Goal: Entertainment & Leisure: Consume media (video, audio)

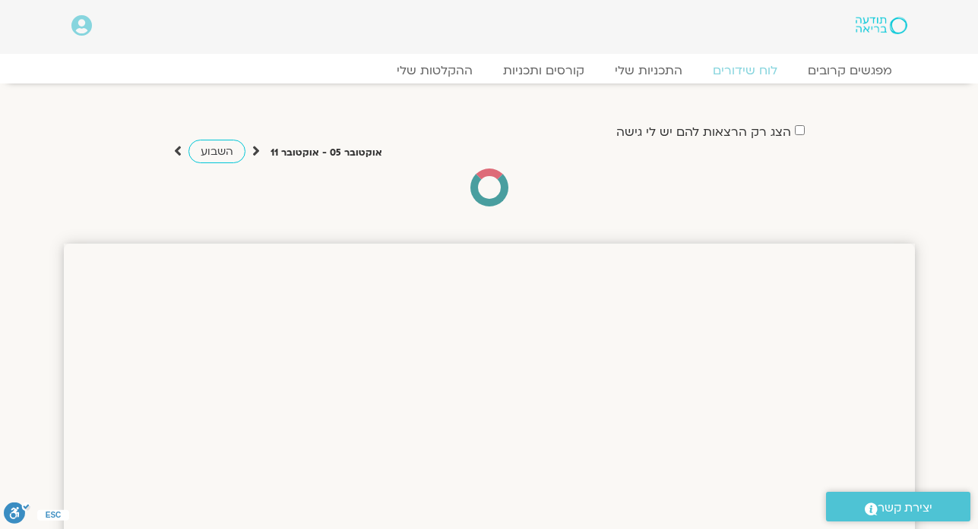
click at [861, 160] on div "הצג רק הרצאות להם יש לי גישה אוקטובר 05 - אוקטובר 11 השבוע להציג אירועים שפתוחי…" at bounding box center [489, 164] width 851 height 85
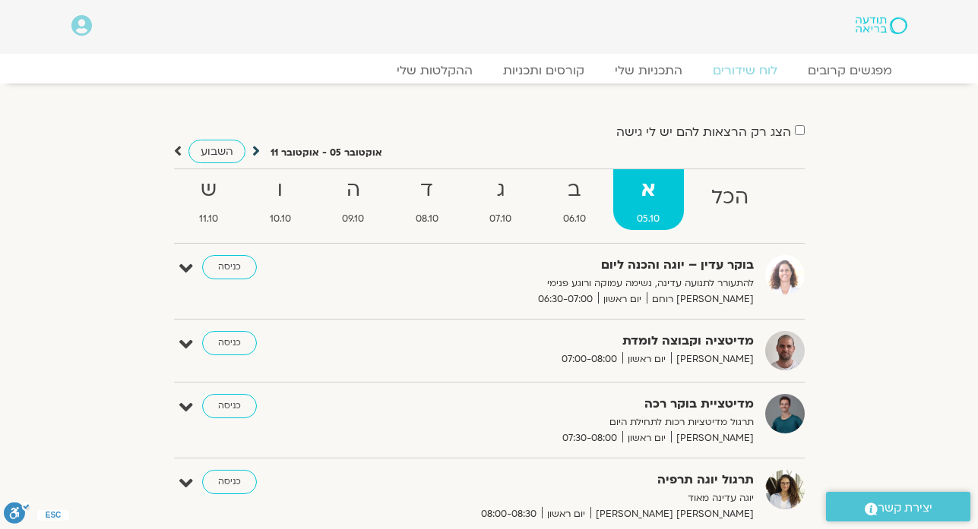
click at [255, 147] on icon at bounding box center [256, 151] width 8 height 15
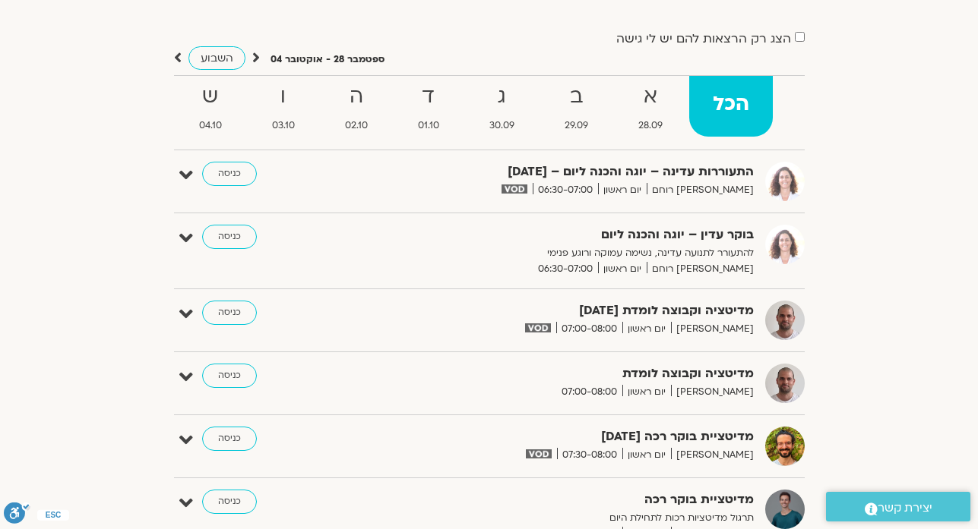
scroll to position [76, 0]
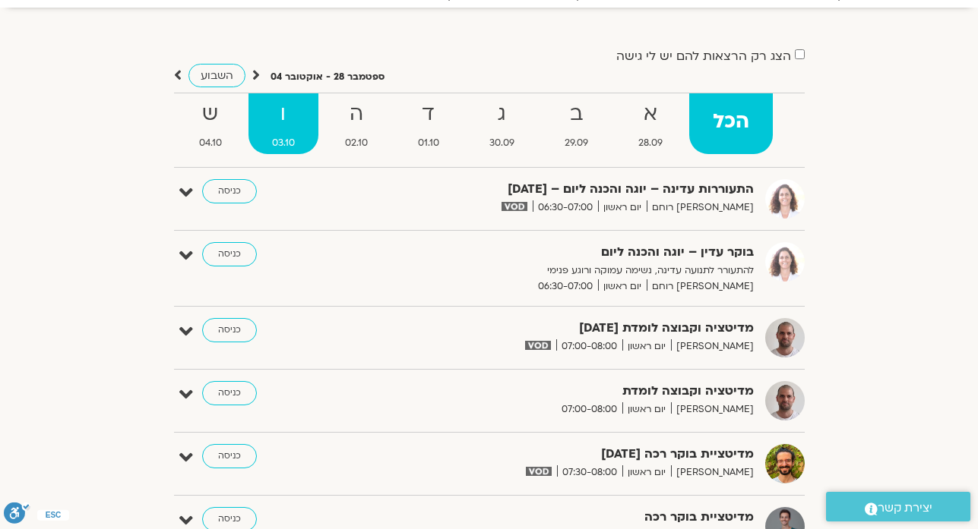
click at [283, 108] on strong "ו" at bounding box center [283, 114] width 70 height 34
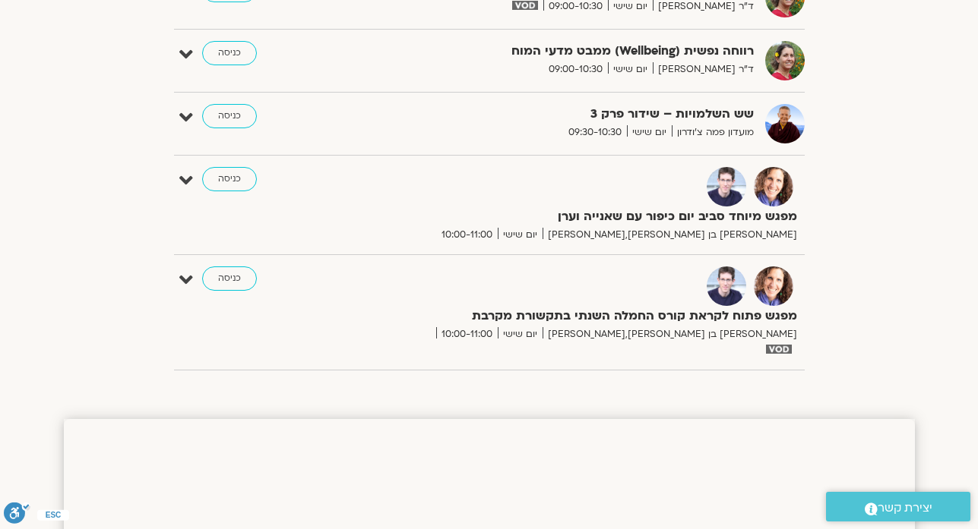
scroll to position [562, 0]
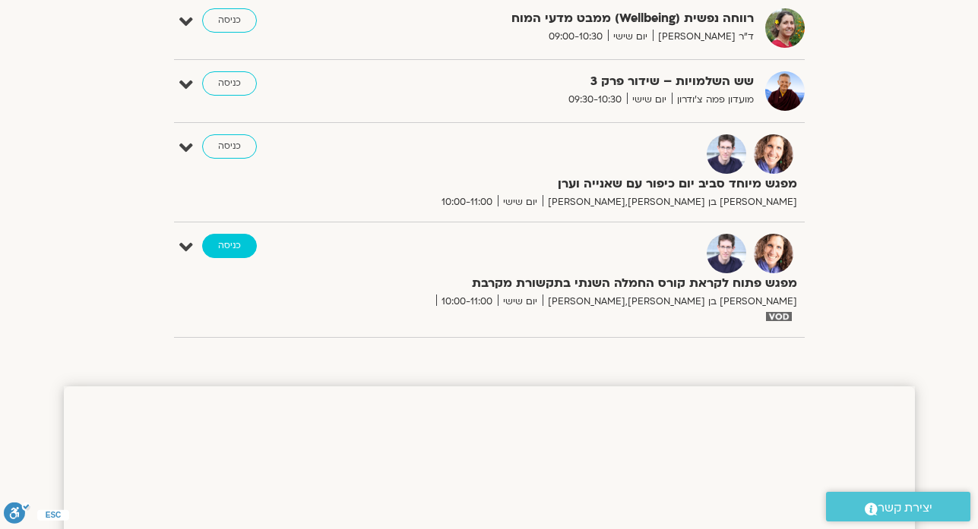
click at [227, 244] on link "כניסה" at bounding box center [229, 246] width 55 height 24
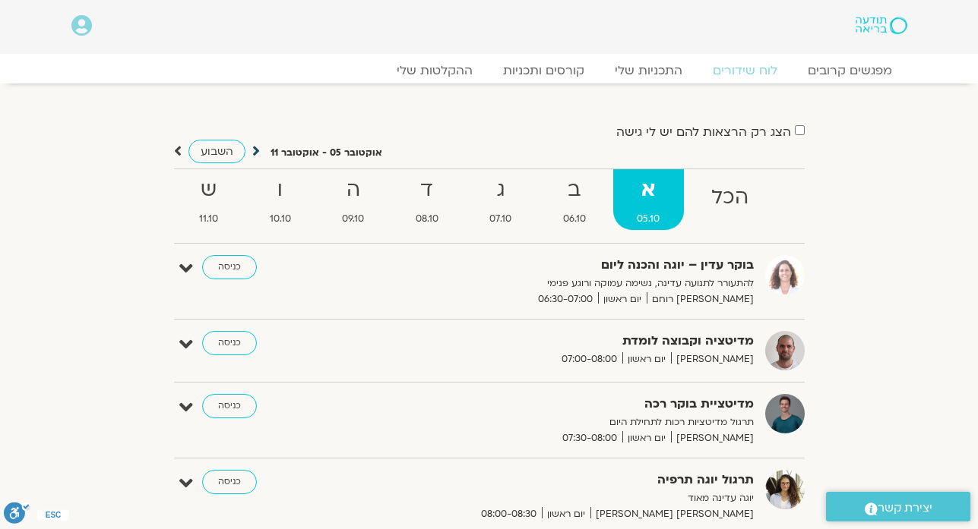
click at [253, 151] on icon at bounding box center [256, 151] width 8 height 15
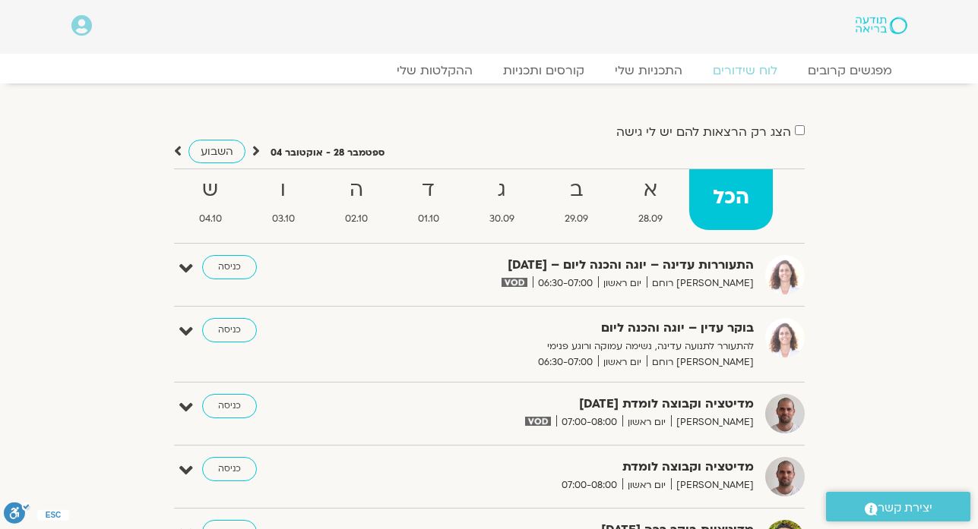
click at [253, 151] on icon at bounding box center [256, 151] width 8 height 15
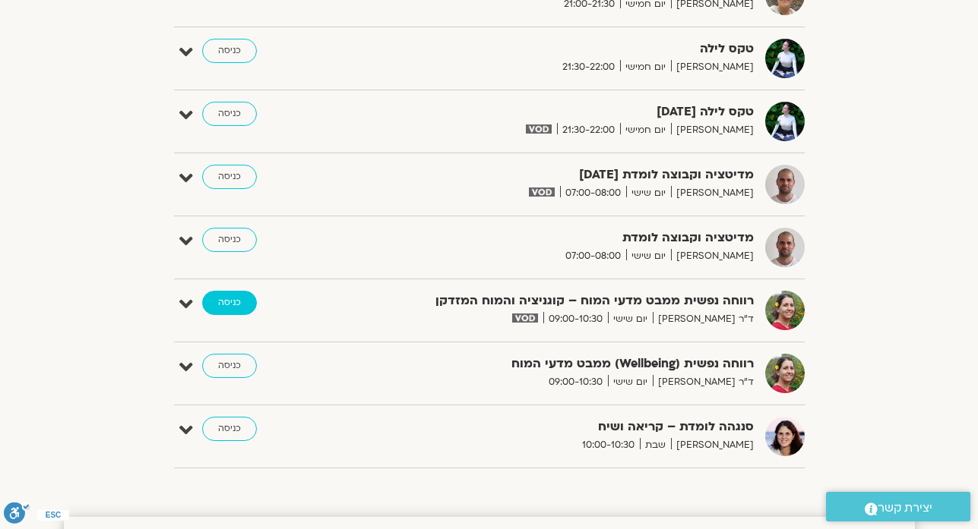
click at [217, 302] on link "כניסה" at bounding box center [229, 303] width 55 height 24
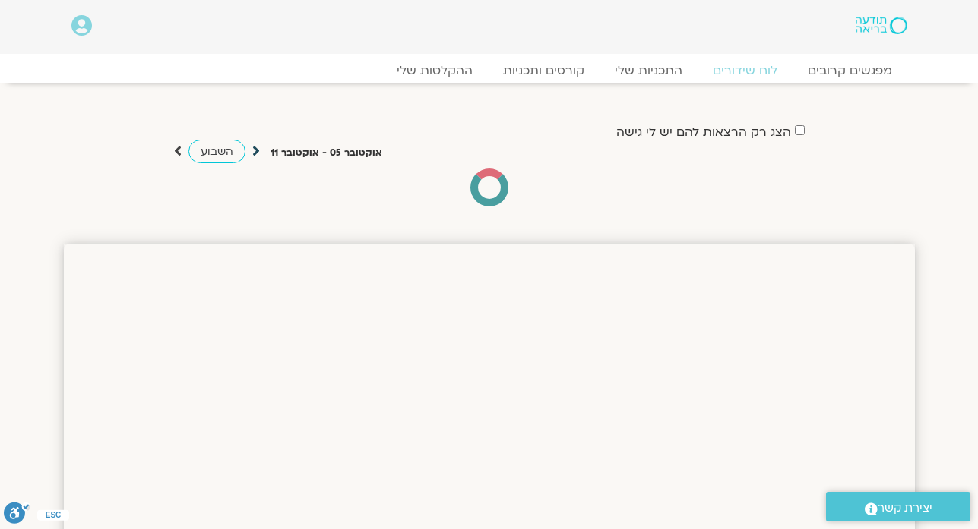
click at [254, 153] on icon at bounding box center [256, 151] width 8 height 15
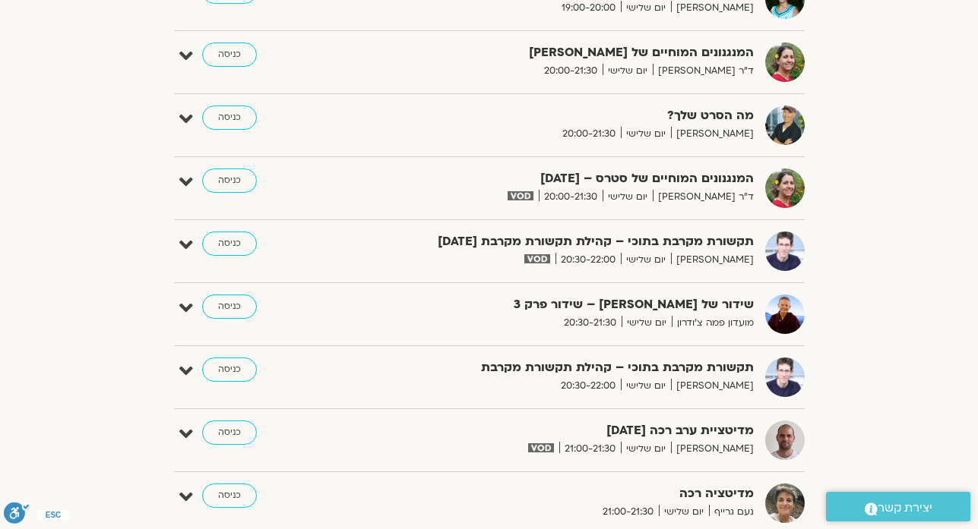
scroll to position [4666, 0]
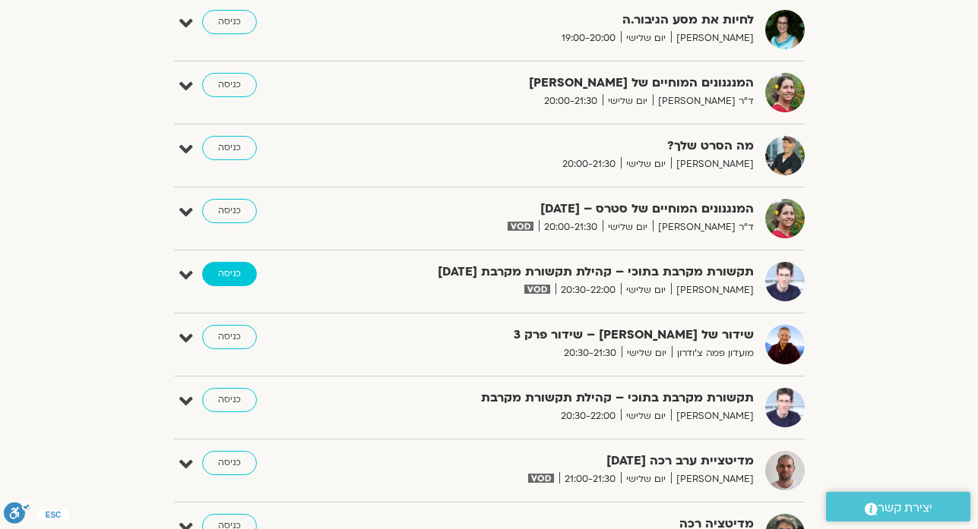
click at [235, 262] on link "כניסה" at bounding box center [229, 274] width 55 height 24
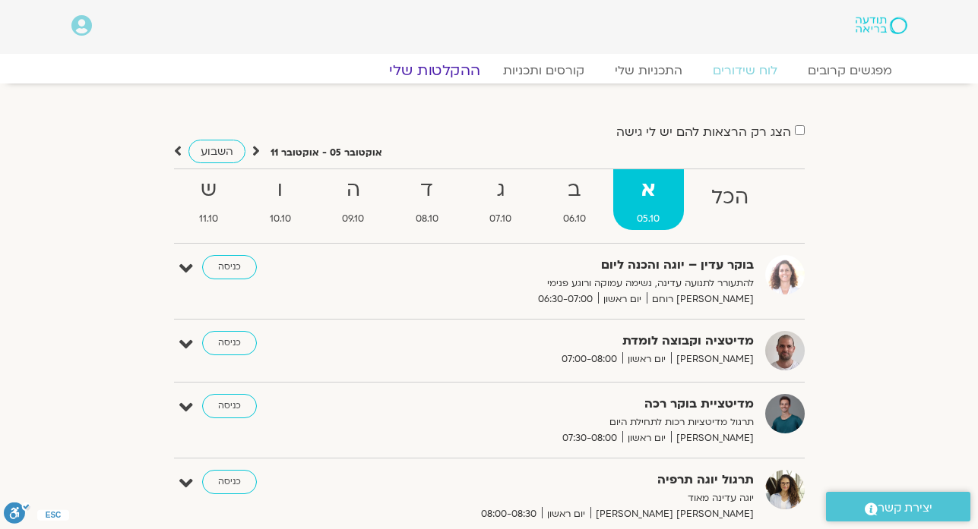
click at [453, 67] on link "ההקלטות שלי" at bounding box center [435, 71] width 128 height 18
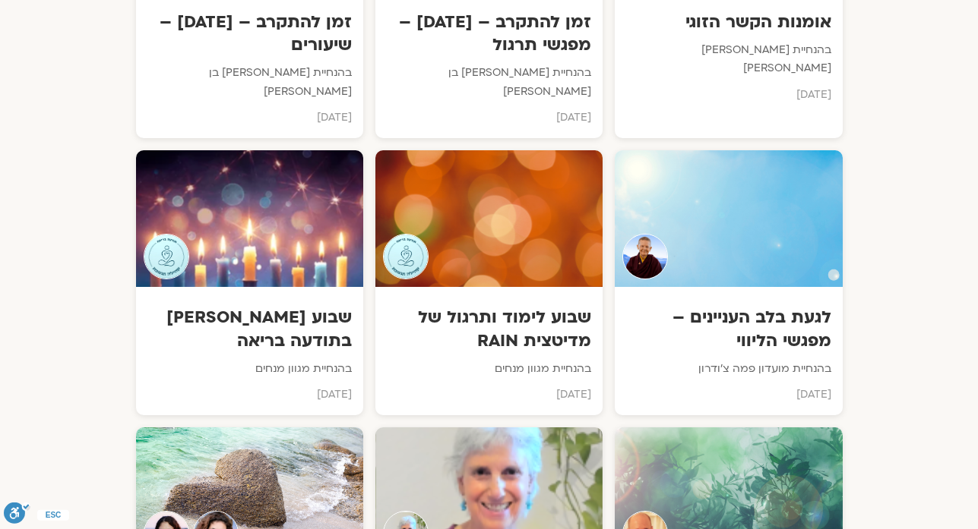
scroll to position [8016, 0]
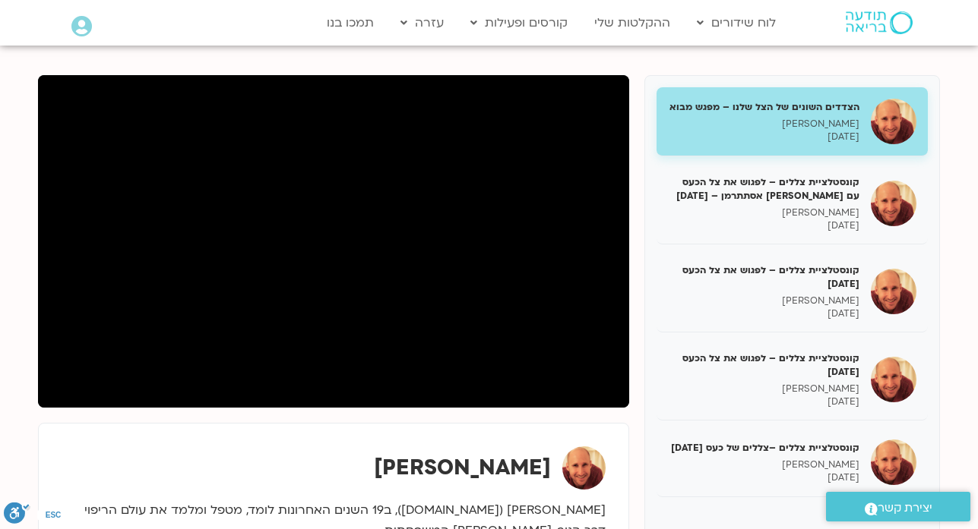
scroll to position [182, 0]
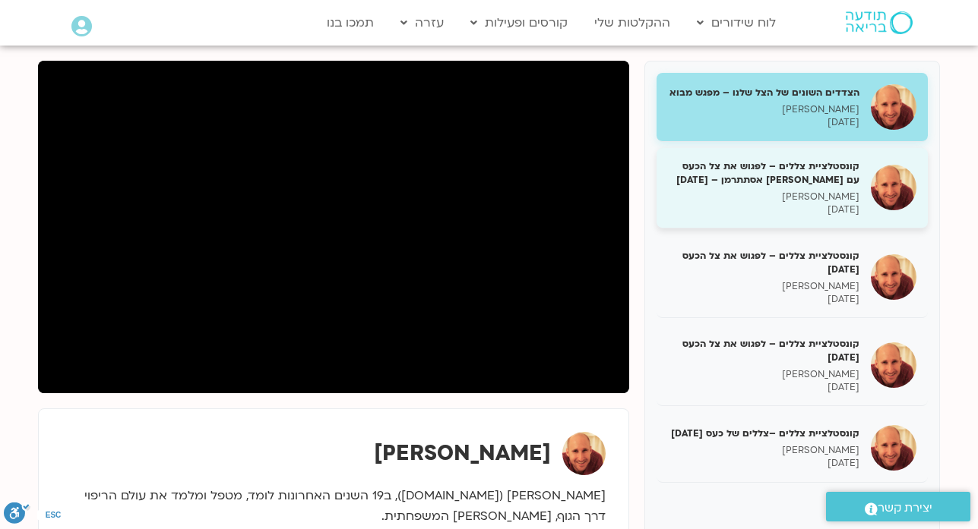
click at [692, 204] on p "[DATE]" at bounding box center [763, 210] width 191 height 13
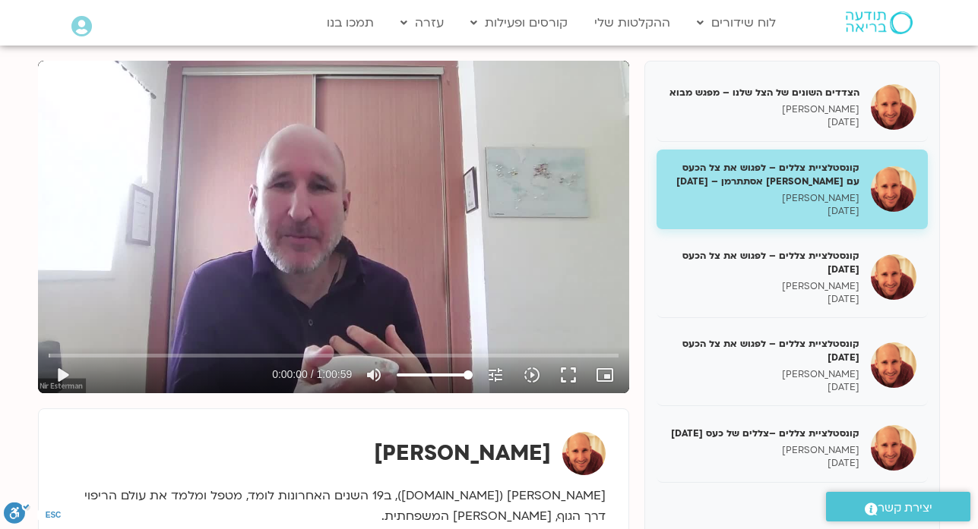
click at [377, 243] on div "Skip Ad 0:00 play_arrow 0:00:00 / 1:00:59 volume_up Mute tune Resolution Auto 7…" at bounding box center [333, 227] width 591 height 333
click at [406, 278] on div "Skip Ad 0:00 pause 0:01:22 / 1:00:59 volume_up Mute tune Resolution Auto 720p s…" at bounding box center [333, 227] width 591 height 333
click at [406, 280] on div "Skip Ad 0:00 play_arrow 0:01:23 / 1:00:59 volume_up Mute tune Resolution Auto 7…" at bounding box center [333, 227] width 591 height 333
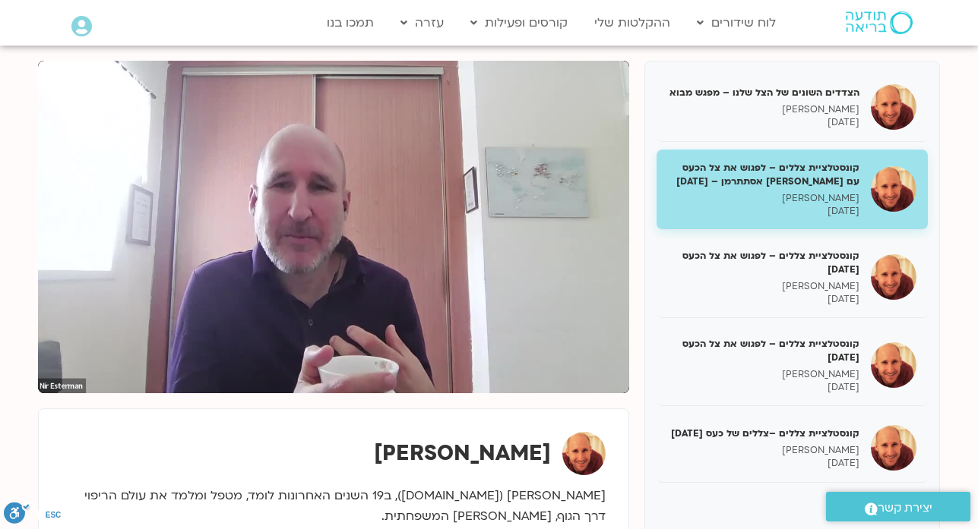
drag, startPoint x: 966, startPoint y: 0, endPoint x: 758, endPoint y: 58, distance: 216.2
click at [758, 58] on div "הצדדים השונים של הצל שלנו – מפגש מבוא [PERSON_NAME] [DATE] קונסטלציית צללים – ל…" at bounding box center [488, 480] width 917 height 854
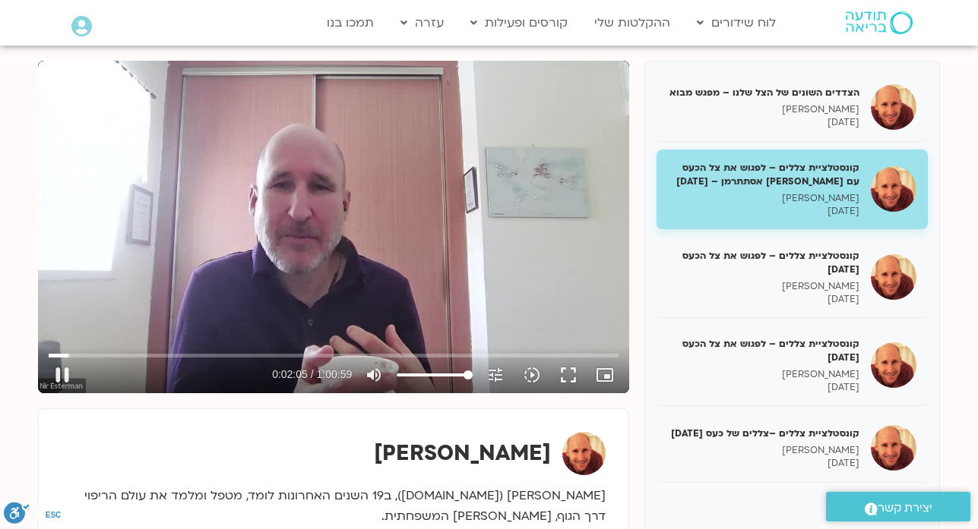
type input "126.056915"
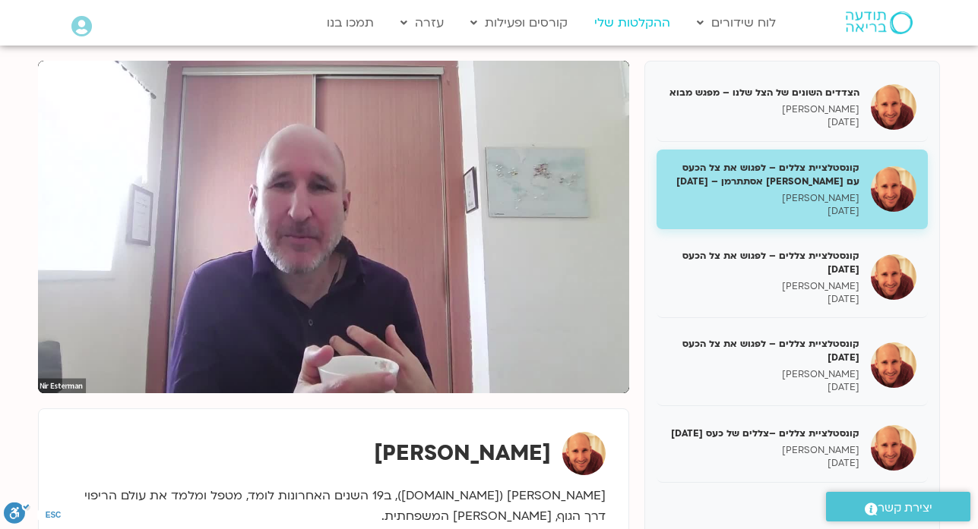
click at [644, 21] on link "ההקלטות שלי" at bounding box center [631, 22] width 91 height 29
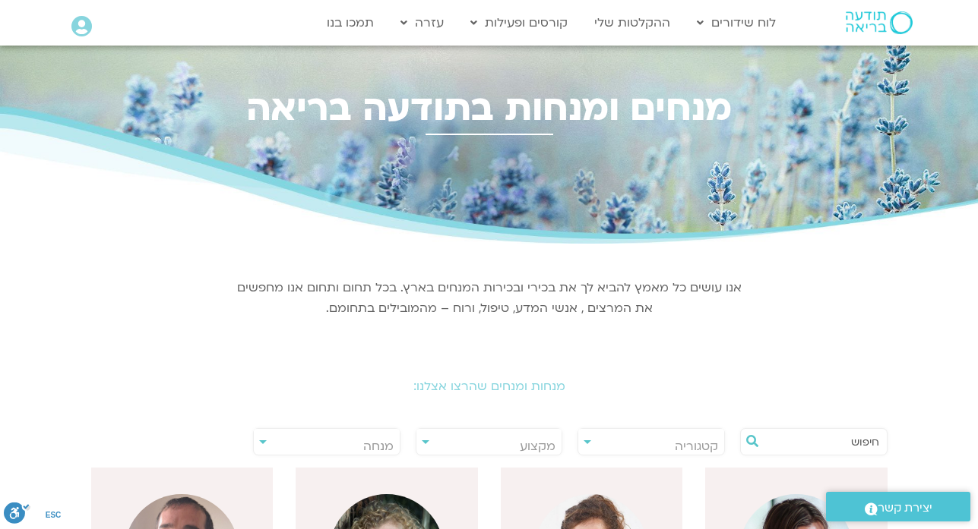
click at [824, 450] on input "text" at bounding box center [820, 442] width 115 height 26
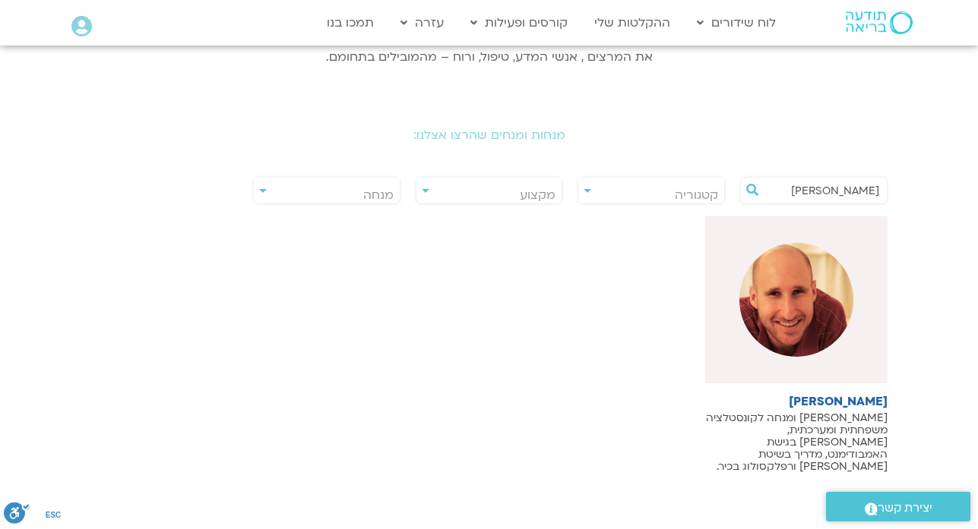
scroll to position [273, 0]
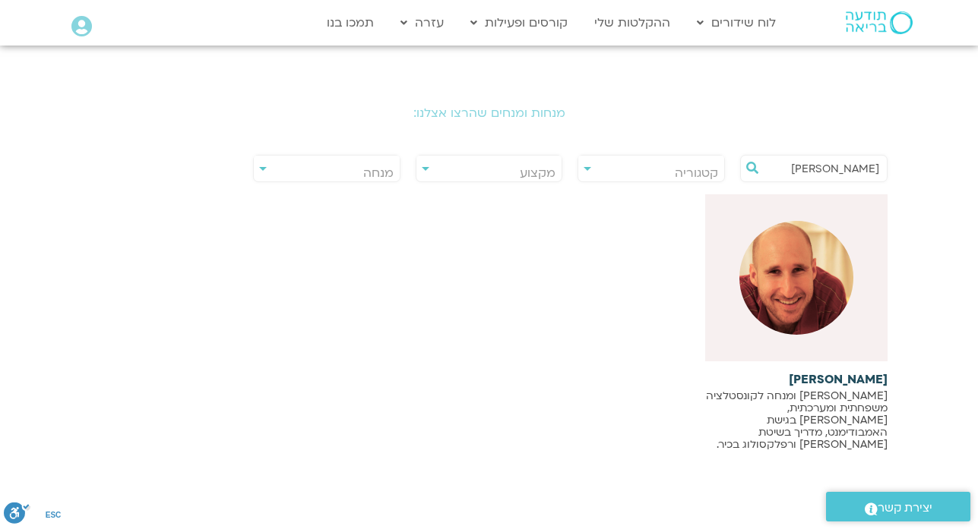
type input "[PERSON_NAME]"
click at [853, 381] on h6 "[PERSON_NAME]" at bounding box center [796, 380] width 182 height 14
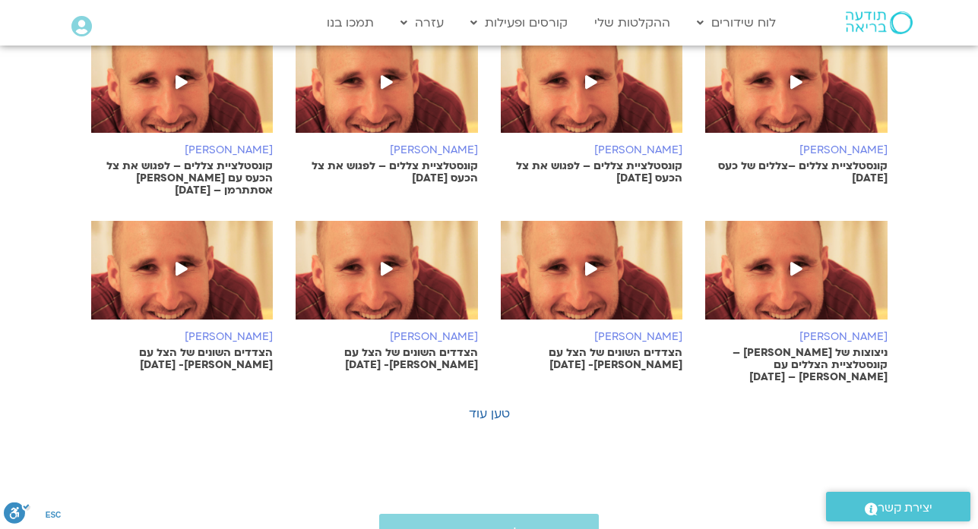
scroll to position [1094, 0]
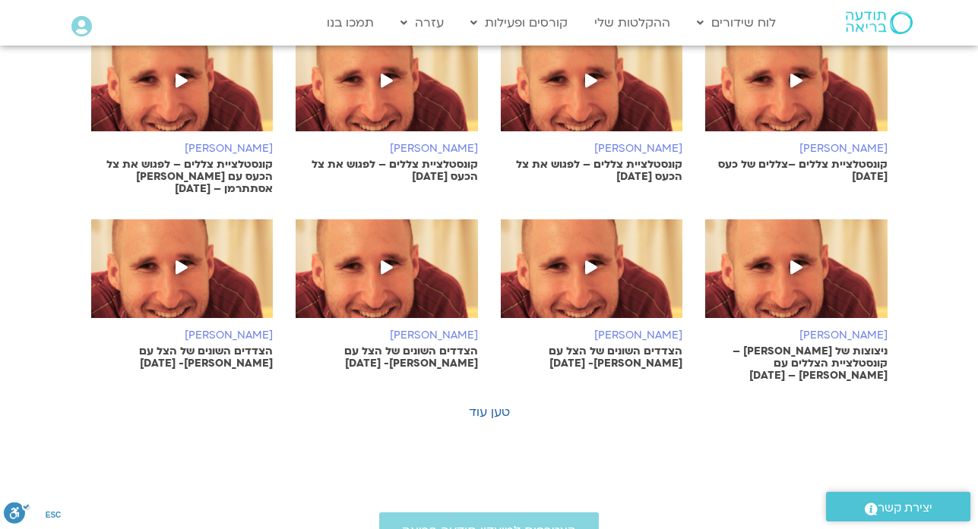
click at [890, 501] on span "יצירת קשר" at bounding box center [904, 508] width 55 height 21
click at [499, 404] on link "טען עוד" at bounding box center [489, 412] width 41 height 17
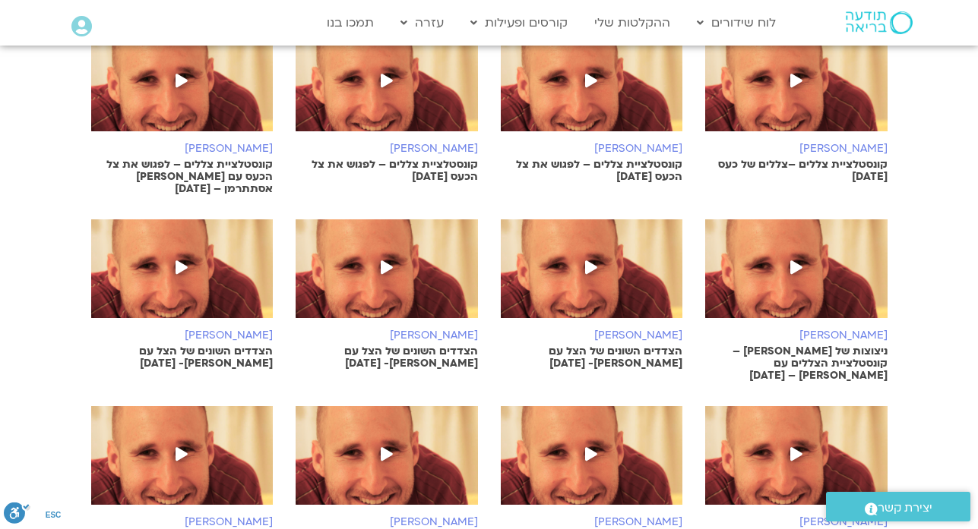
click at [783, 255] on span at bounding box center [795, 268] width 27 height 27
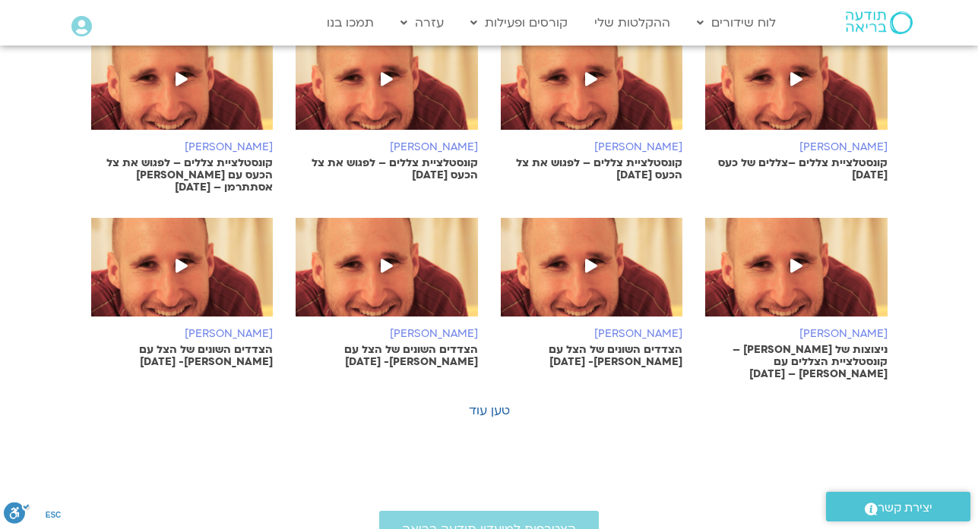
scroll to position [1094, 0]
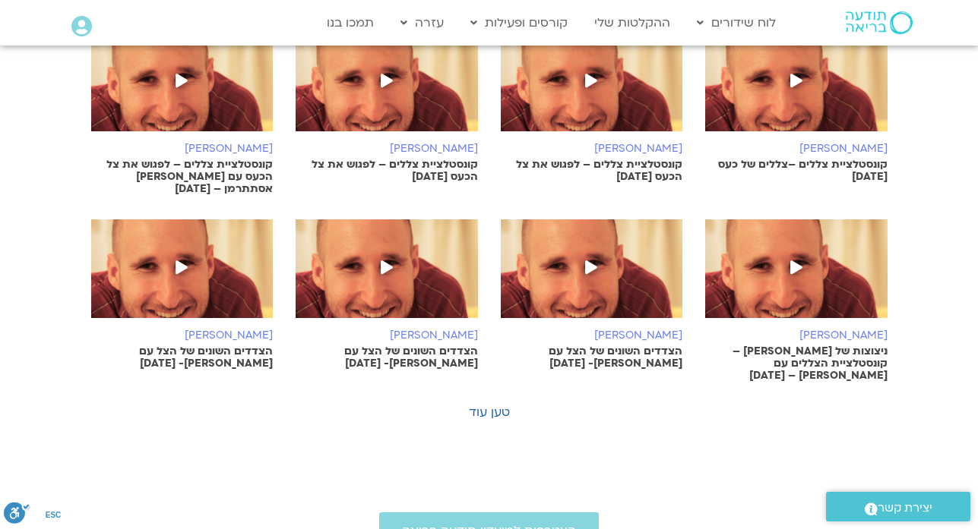
click at [173, 95] on img at bounding box center [182, 90] width 182 height 114
click at [345, 94] on img at bounding box center [387, 90] width 182 height 114
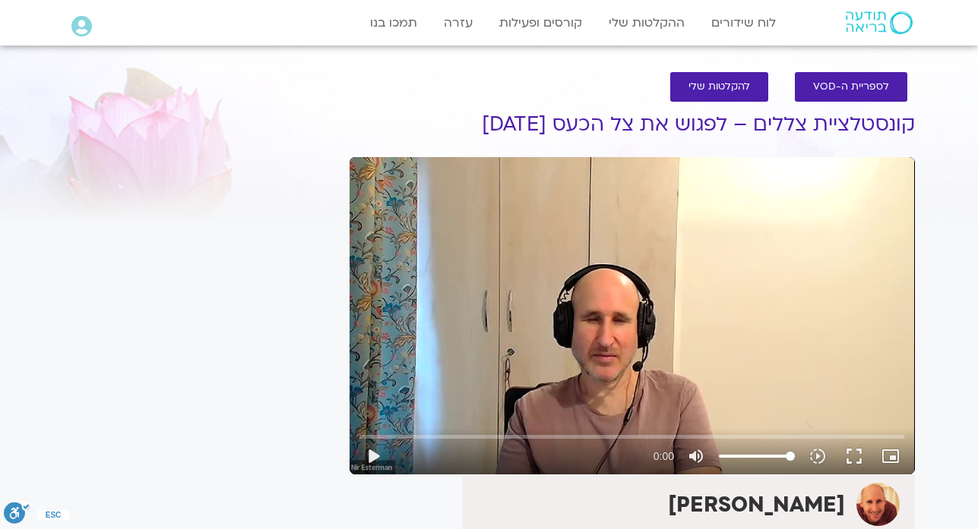
scroll to position [308, 0]
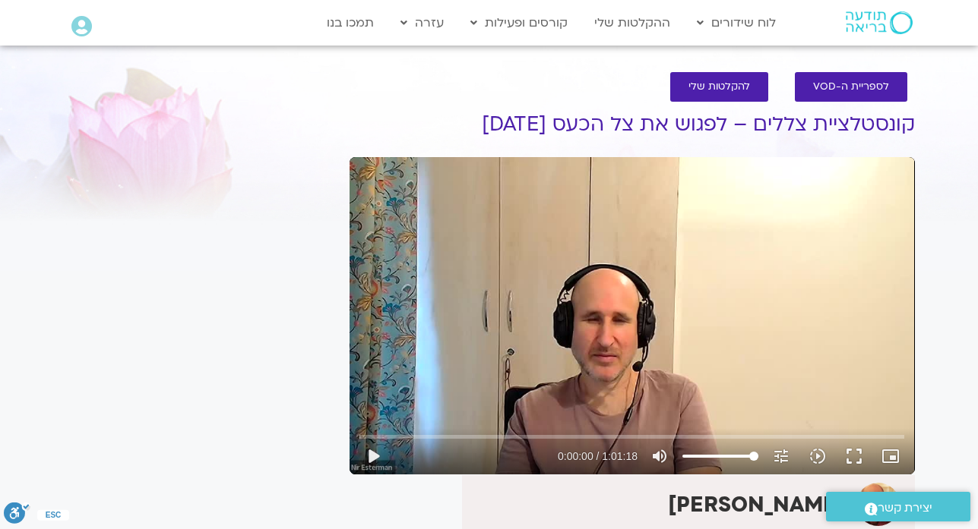
click at [394, 352] on div "Skip Ad play_arrow 0:00:00 / 1:01:18 volume_up Mute tune Resolution Auto 480p s…" at bounding box center [631, 316] width 565 height 318
type input "2.154443"
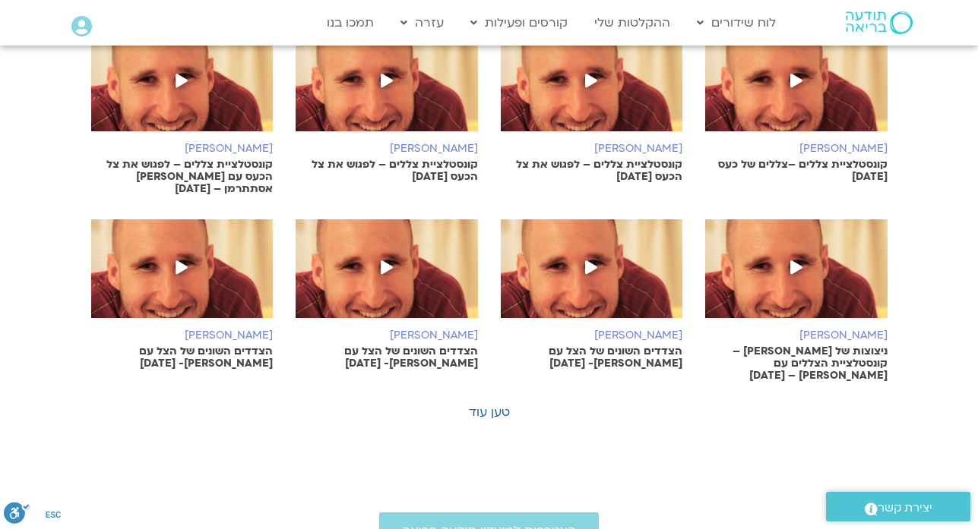
click at [614, 125] on link "[PERSON_NAME] [PERSON_NAME] צללים – לפגוש את צל הכעס [DATE]" at bounding box center [592, 108] width 182 height 150
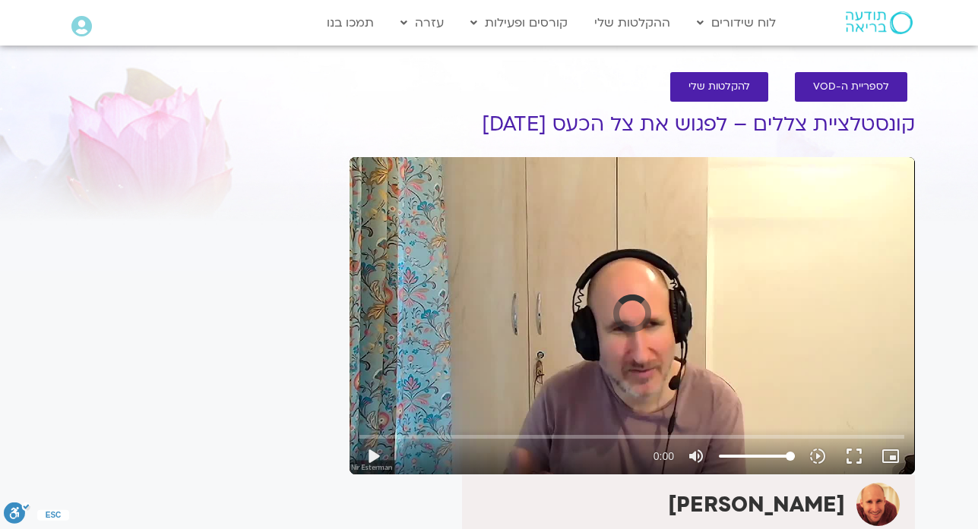
click at [394, 318] on div "Skip Ad play_arrow 0:00 volume_up Mute tune Resolution Auto slow_motion_video P…" at bounding box center [631, 316] width 565 height 318
click at [378, 450] on button "play_arrow" at bounding box center [373, 456] width 36 height 36
type input "2.719853"
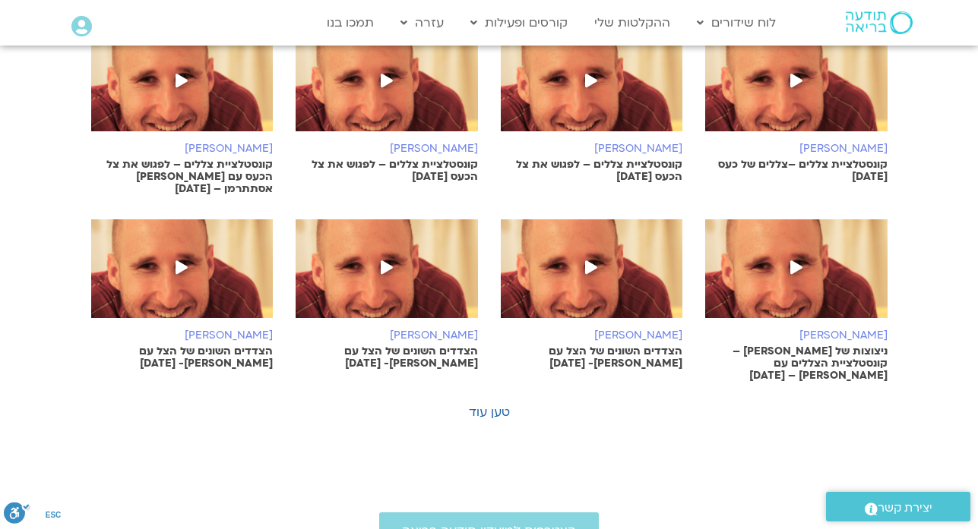
click at [741, 109] on img at bounding box center [796, 90] width 182 height 114
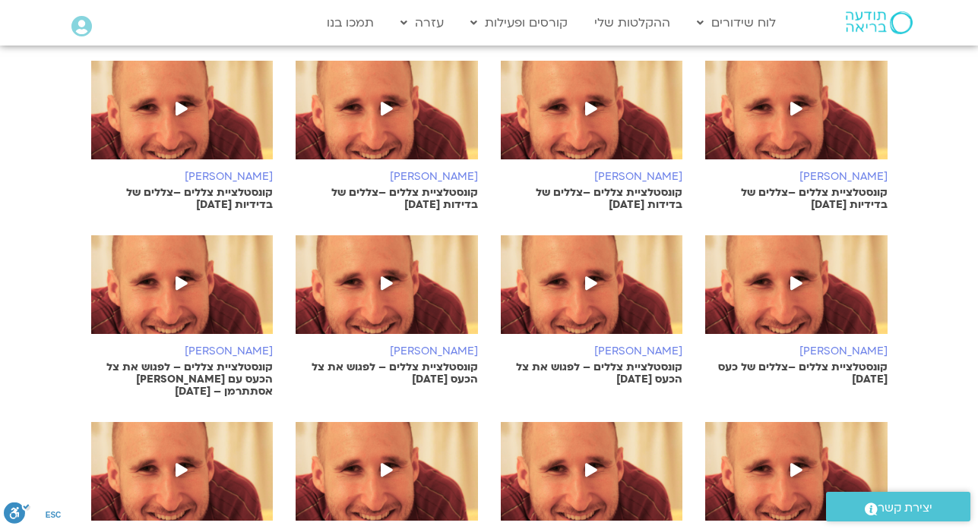
scroll to position [881, 0]
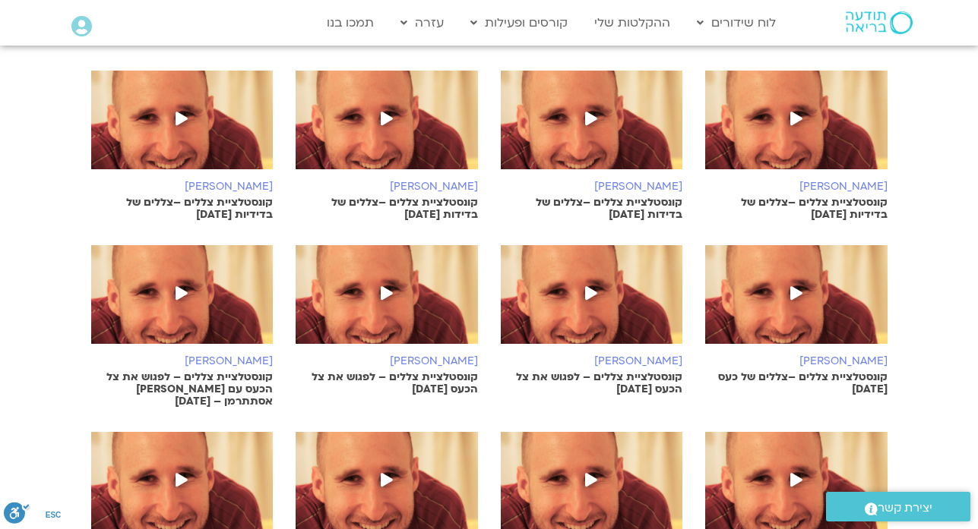
click at [181, 106] on span at bounding box center [181, 119] width 27 height 27
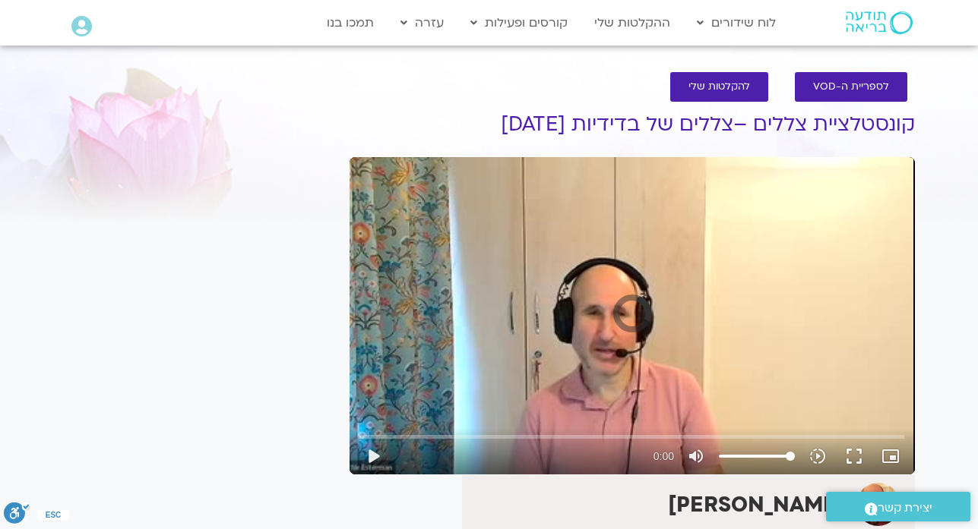
drag, startPoint x: 0, startPoint y: 0, endPoint x: 388, endPoint y: 314, distance: 499.6
click at [388, 314] on div "Skip Ad play_arrow 0:00 volume_up Mute tune Resolution Auto slow_motion_video P…" at bounding box center [631, 316] width 565 height 318
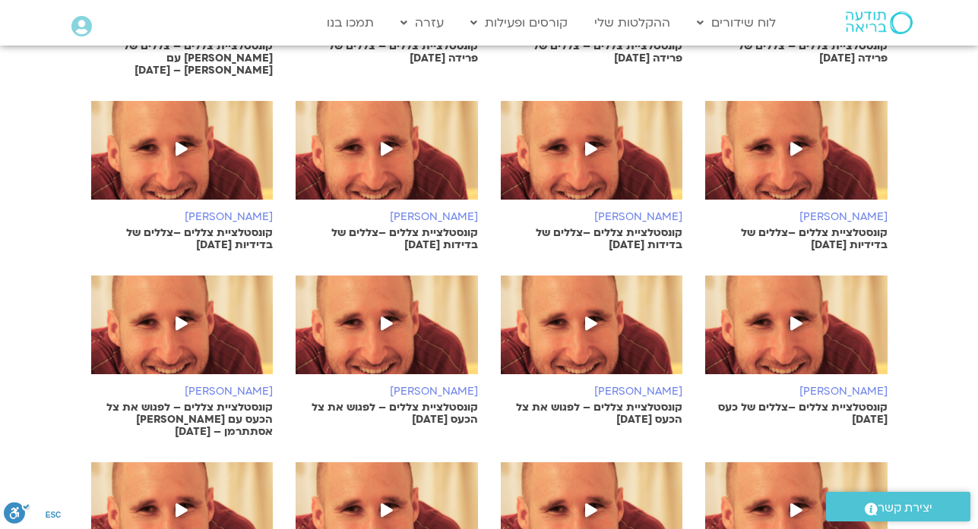
scroll to position [841, 0]
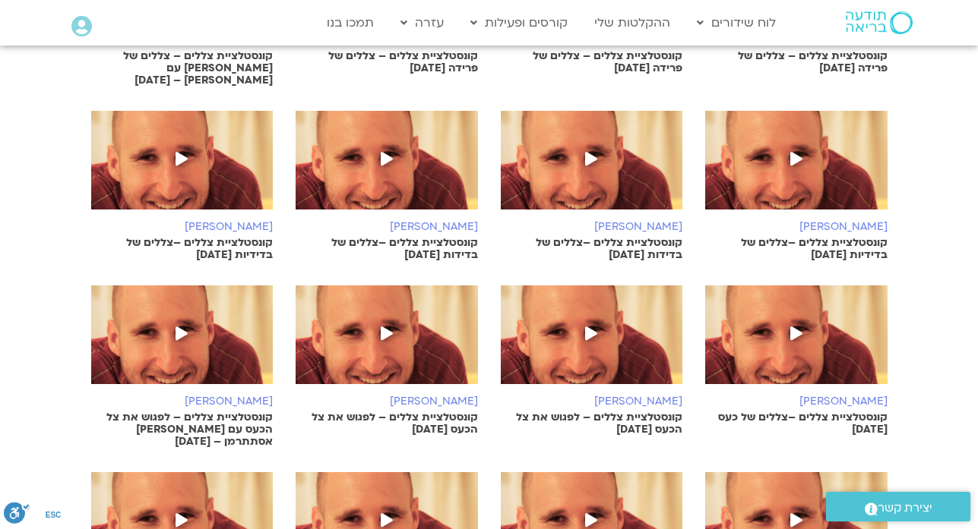
click at [412, 161] on img at bounding box center [387, 168] width 182 height 114
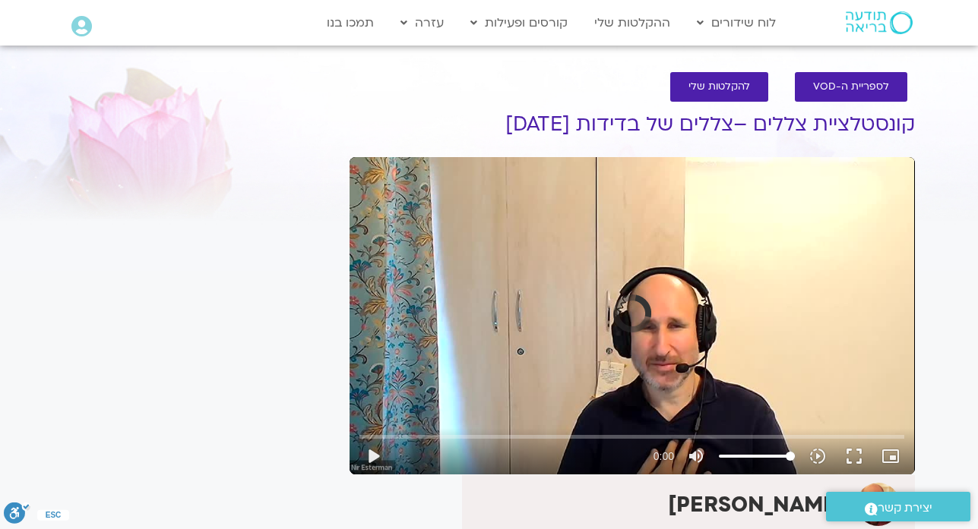
click at [431, 223] on div "Skip Ad play_arrow 0:00 volume_up Mute tune Resolution Auto slow_motion_video P…" at bounding box center [631, 316] width 565 height 318
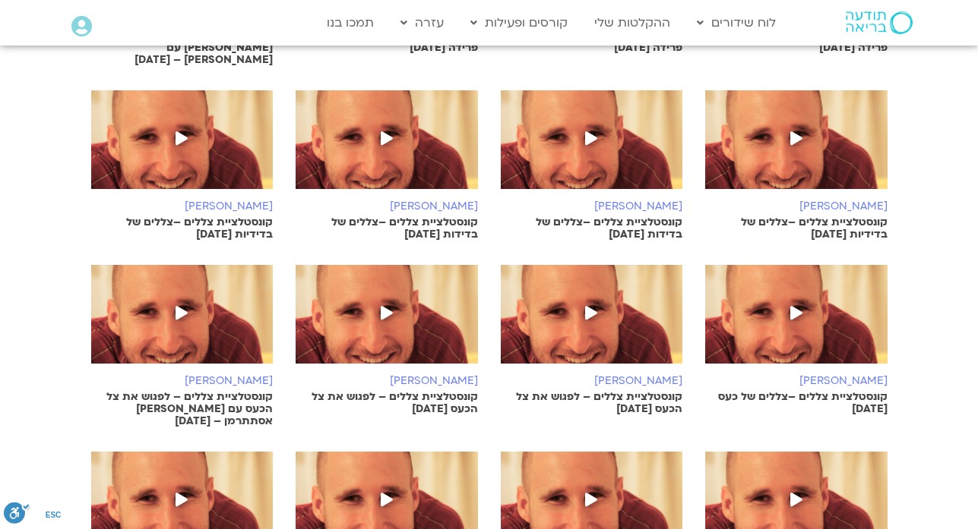
scroll to position [841, 0]
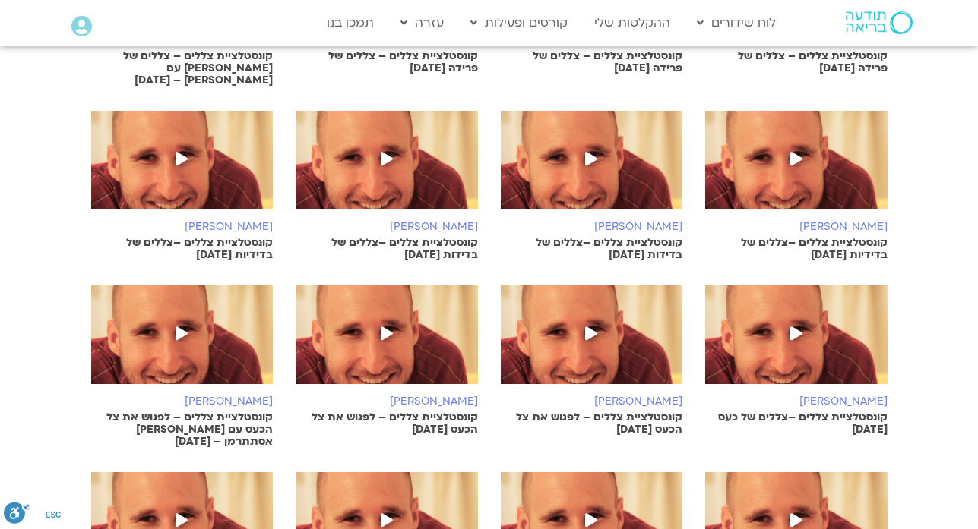
click at [588, 152] on icon at bounding box center [591, 159] width 12 height 14
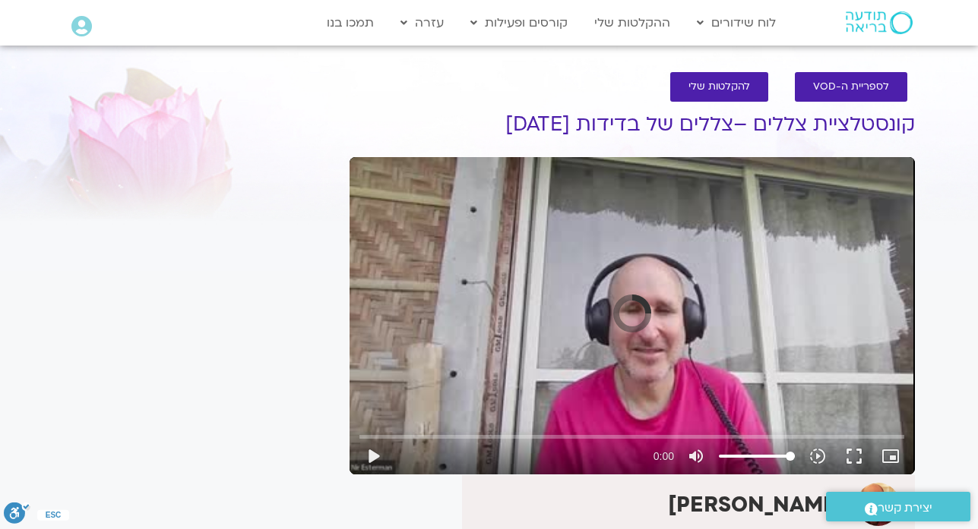
click at [446, 430] on div "Skip Ad 0:00 play_arrow 0:00 volume_up Mute tune Resolution Auto slow_motion_vi…" at bounding box center [632, 449] width 554 height 49
click at [378, 459] on button "play_arrow" at bounding box center [373, 456] width 36 height 36
type input "2.467205"
type input "2.72325"
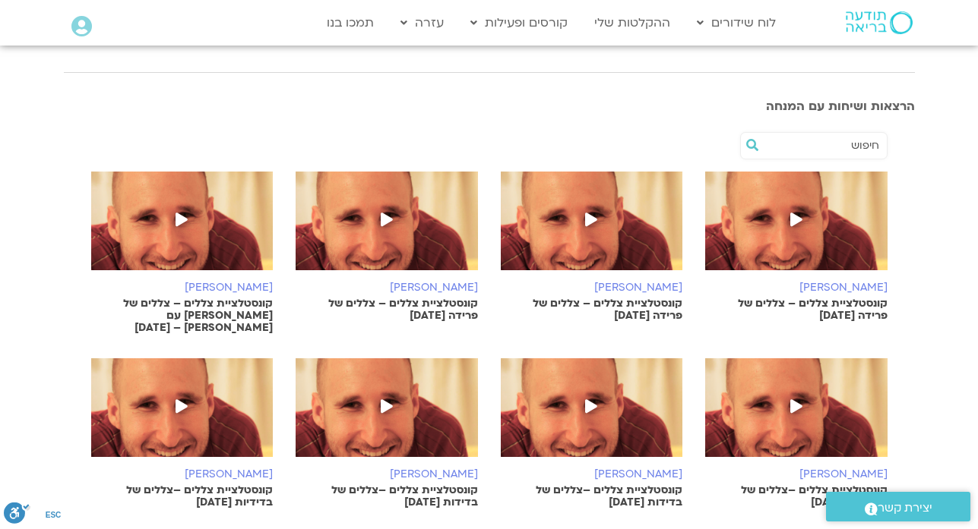
scroll to position [567, 0]
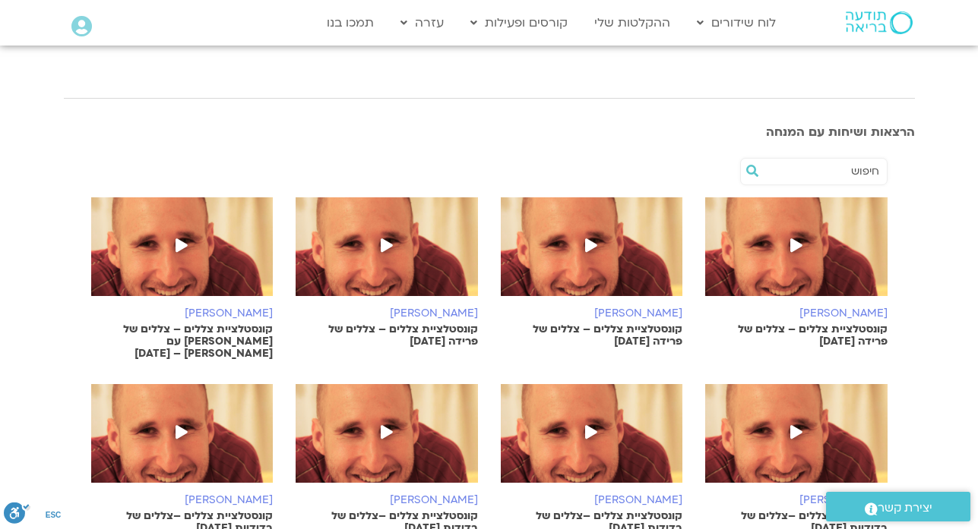
click at [837, 434] on img at bounding box center [796, 441] width 182 height 114
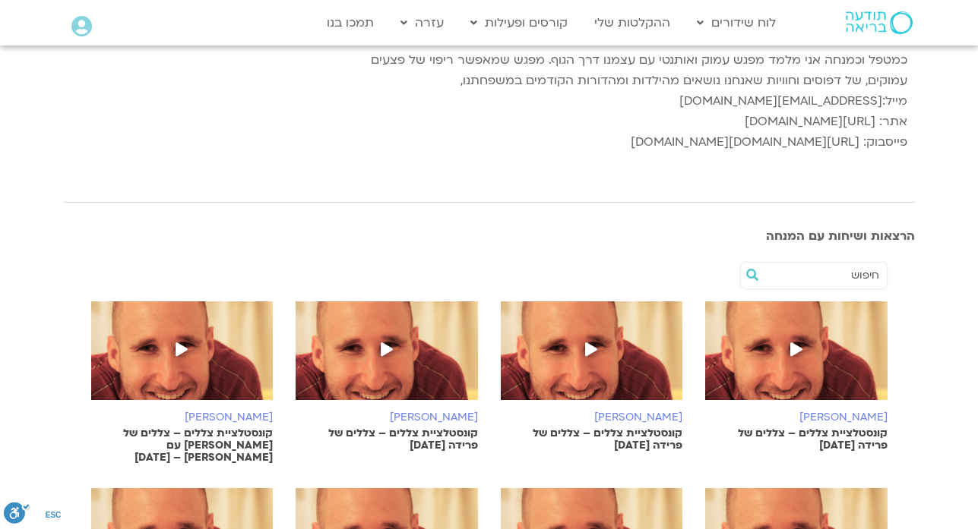
click at [199, 385] on img at bounding box center [182, 359] width 182 height 114
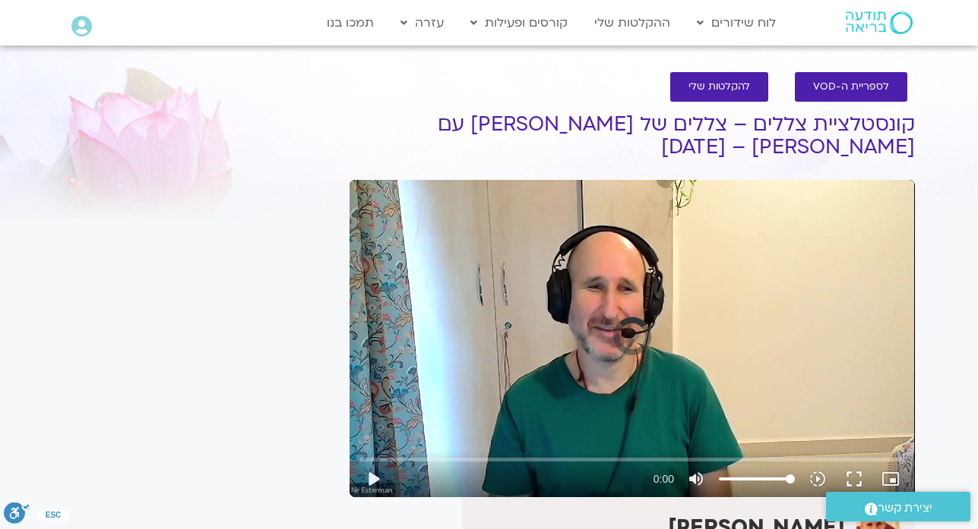
click at [397, 423] on div "Skip Ad play_arrow 0:00 volume_up Mute tune Resolution Auto slow_motion_video P…" at bounding box center [631, 339] width 565 height 318
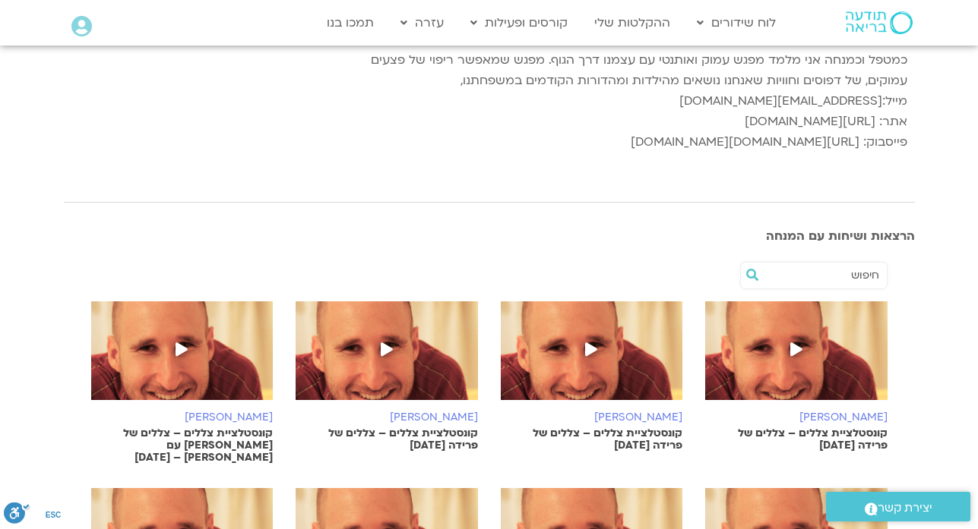
click at [387, 328] on img at bounding box center [387, 359] width 182 height 114
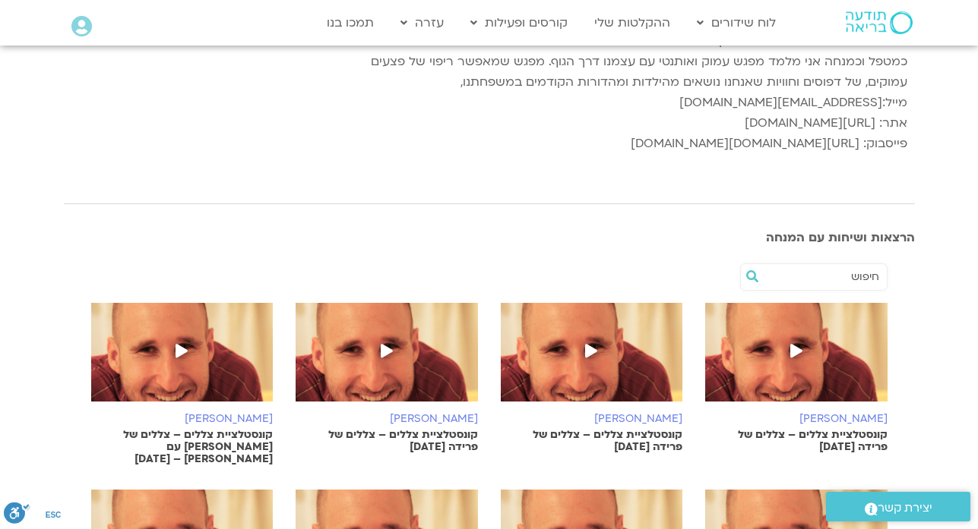
click at [560, 355] on img at bounding box center [592, 360] width 182 height 114
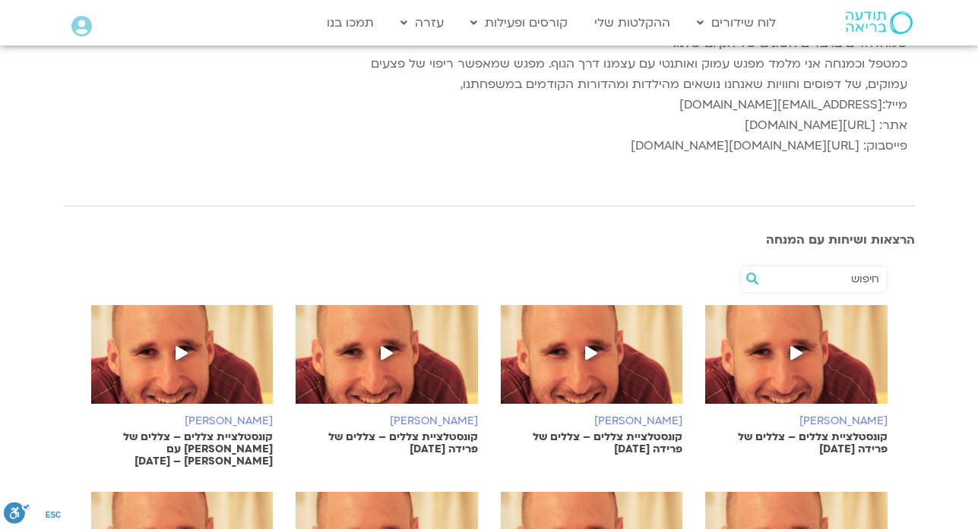
click at [815, 371] on img at bounding box center [796, 362] width 182 height 114
click at [379, 371] on img at bounding box center [387, 362] width 182 height 114
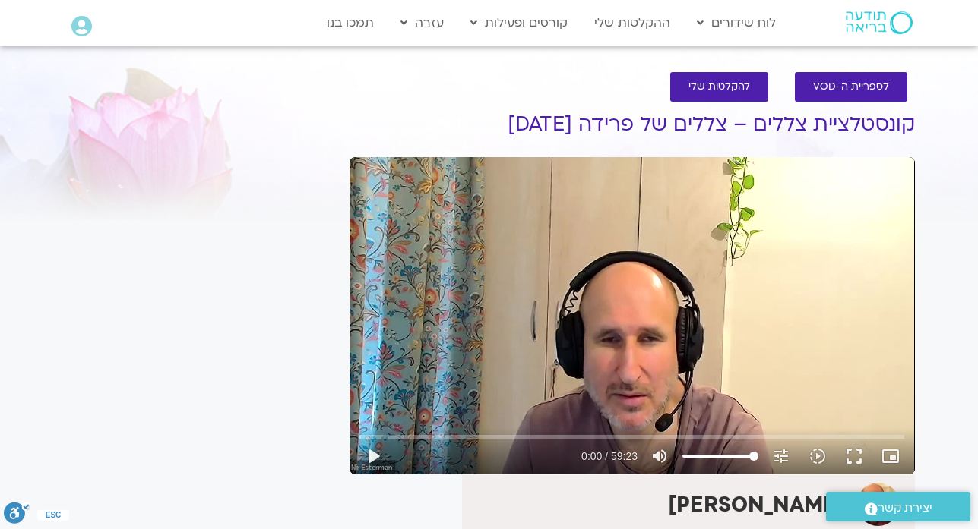
click at [397, 384] on div "Skip Ad play_arrow 0:00 / 59:23 volume_up Mute tune Resolution Auto 720p slow_m…" at bounding box center [631, 316] width 565 height 318
type input "4.513253"
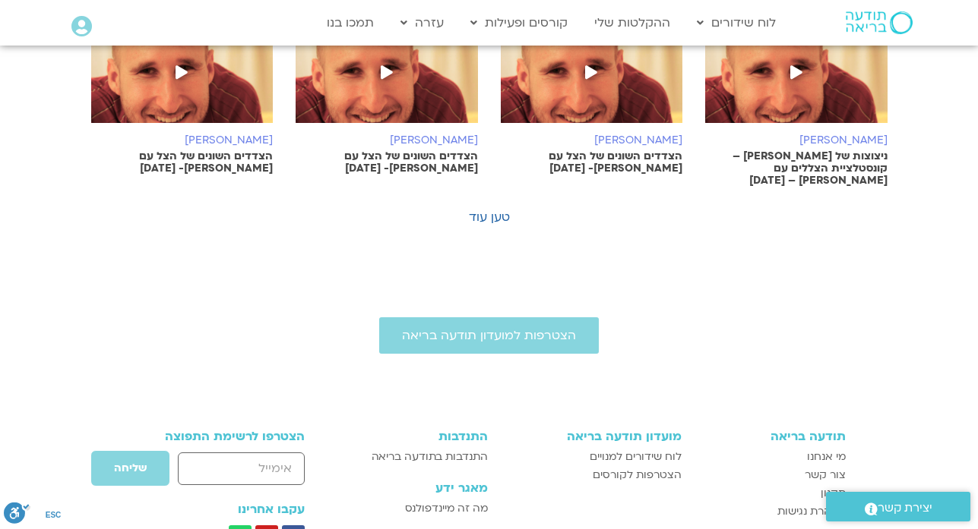
scroll to position [1297, 0]
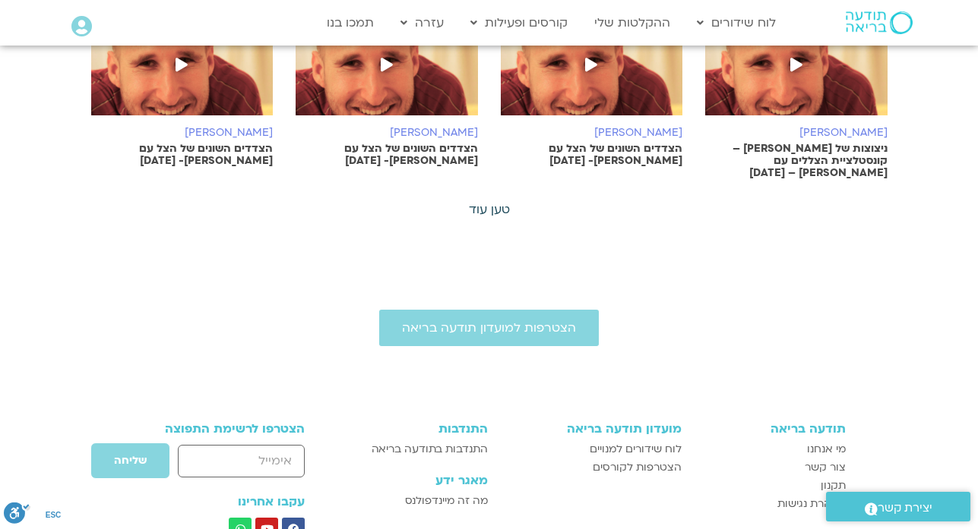
click at [497, 201] on link "טען עוד" at bounding box center [489, 209] width 41 height 17
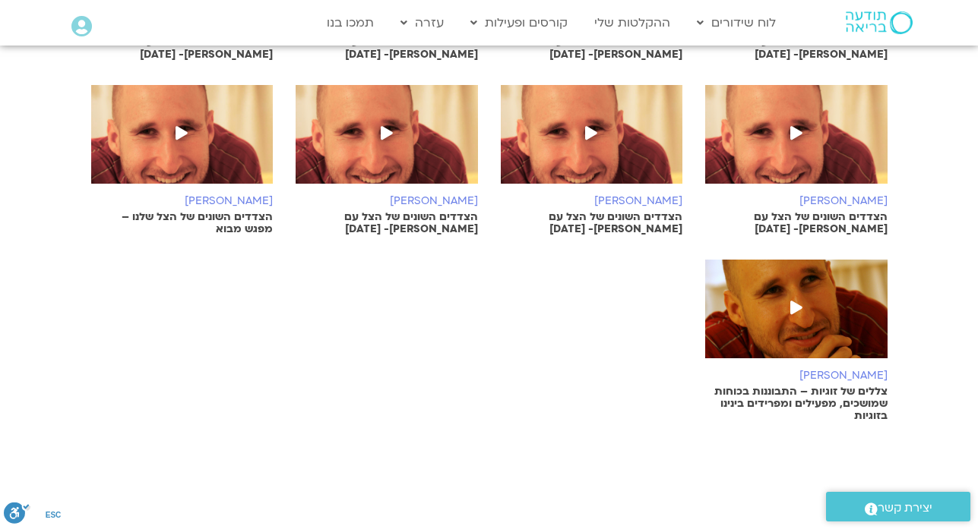
scroll to position [1783, 0]
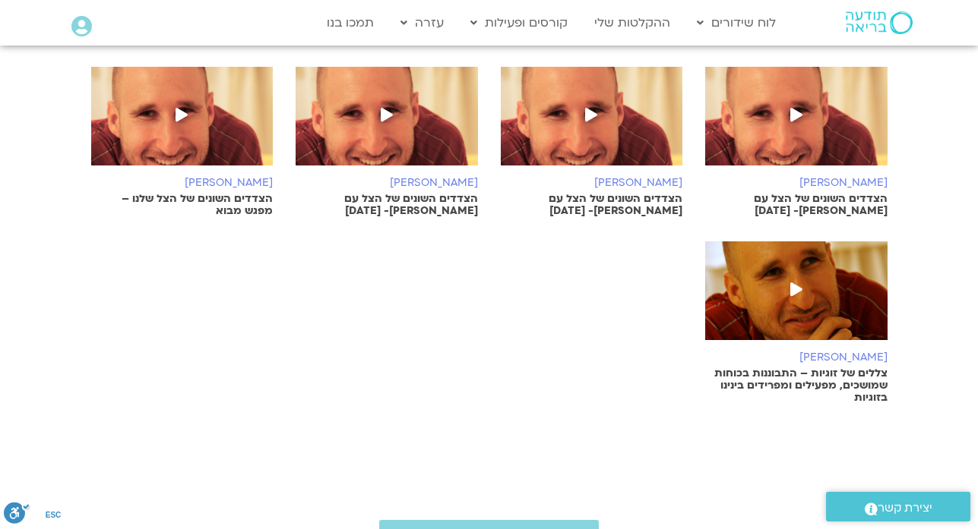
click at [780, 246] on img at bounding box center [796, 299] width 182 height 114
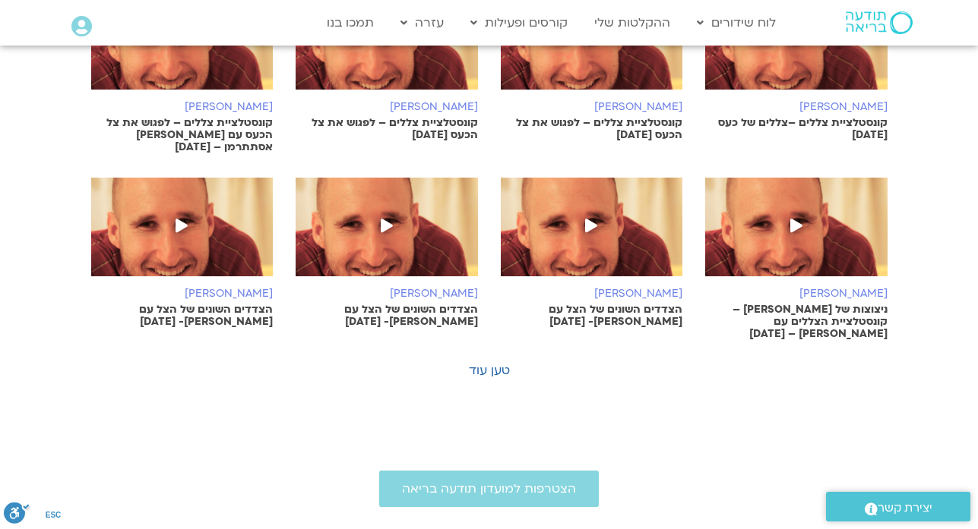
scroll to position [1145, 0]
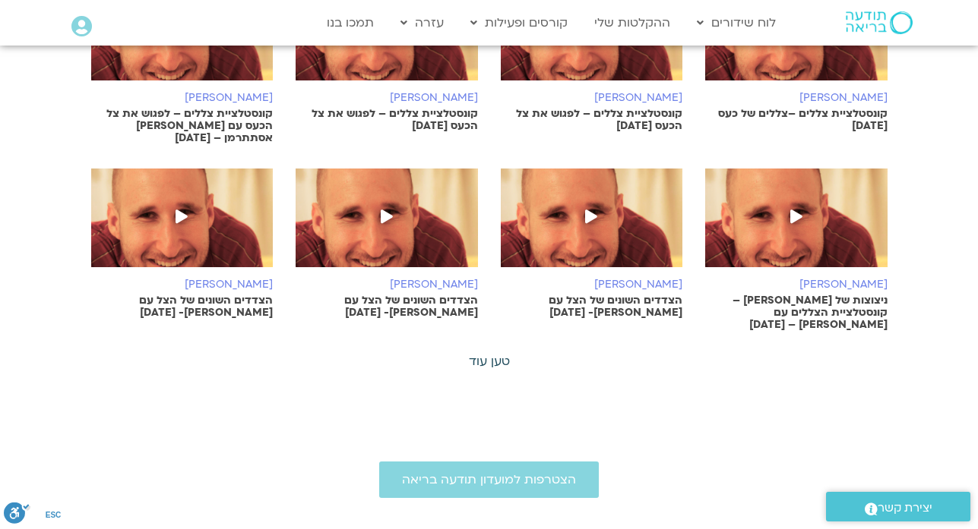
click at [482, 353] on link "טען עוד" at bounding box center [489, 361] width 41 height 17
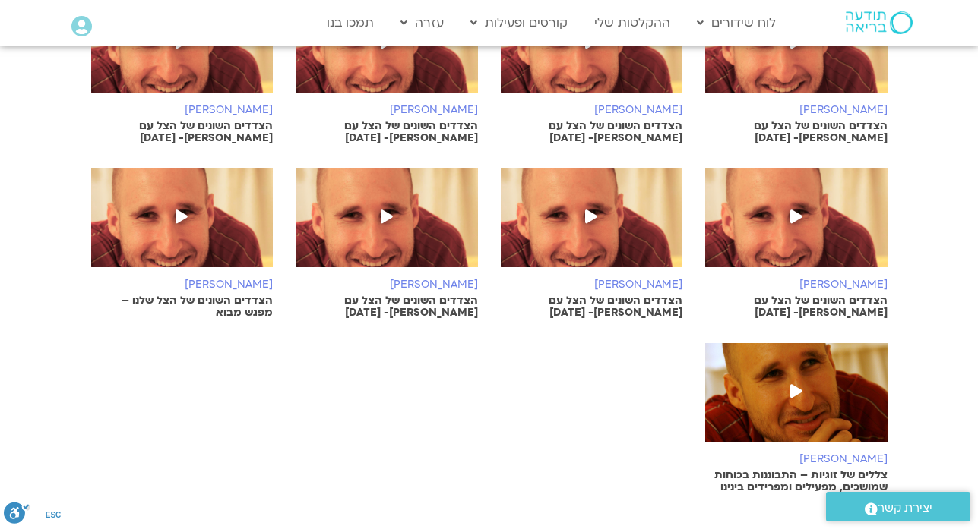
scroll to position [1692, 0]
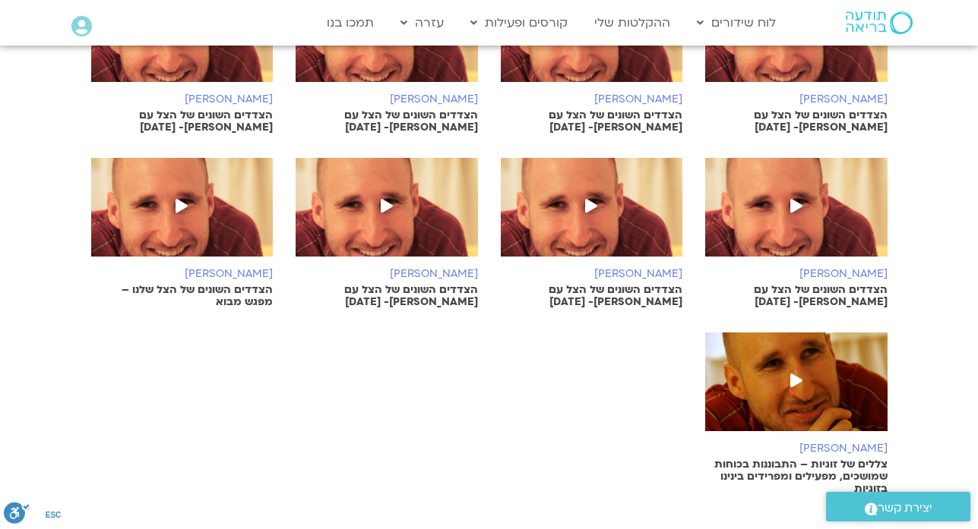
click at [245, 284] on p "הצדדים השונים של הצל שלנו – מפגש מבוא" at bounding box center [182, 296] width 182 height 24
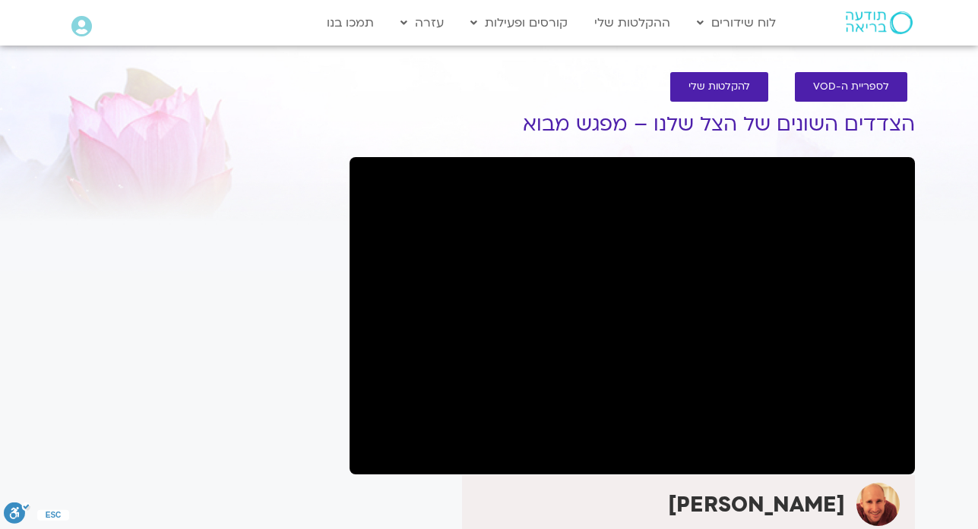
drag, startPoint x: 0, startPoint y: 0, endPoint x: 245, endPoint y: 260, distance: 356.8
